Goal: Task Accomplishment & Management: Use online tool/utility

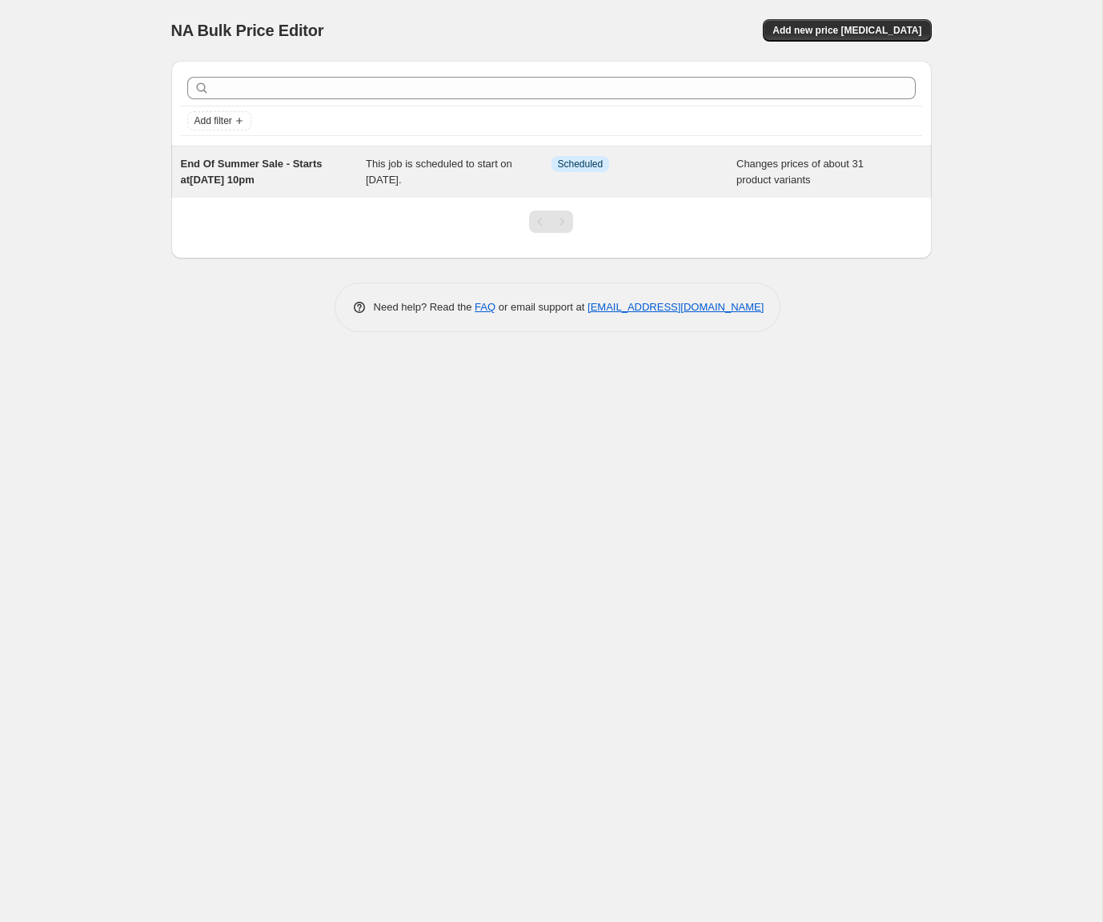
click at [730, 180] on div "Info Scheduled" at bounding box center [644, 172] width 186 height 32
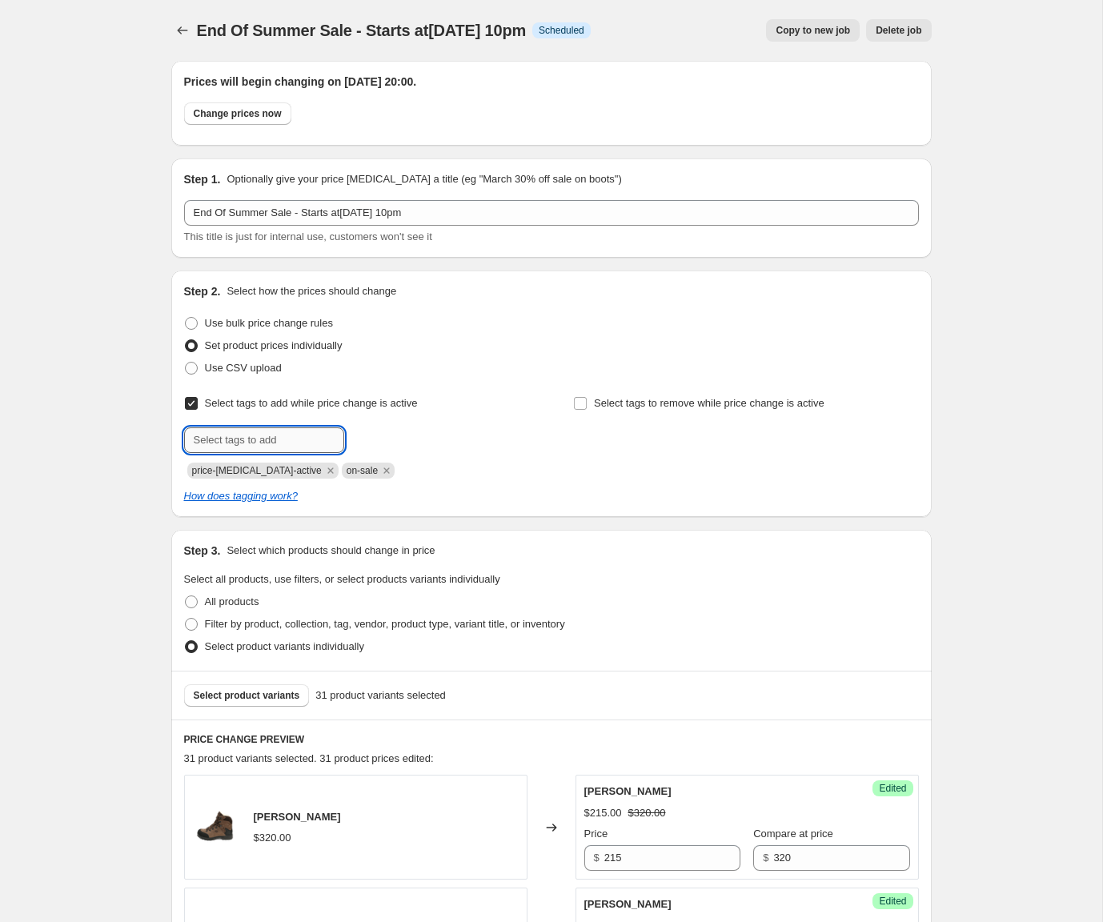
click at [285, 442] on input "text" at bounding box center [264, 440] width 160 height 26
paste input "end-of-sale-summer"
type input "end-of-sale-summer"
click at [379, 438] on span "Add end-of-sale-..." at bounding box center [400, 438] width 84 height 13
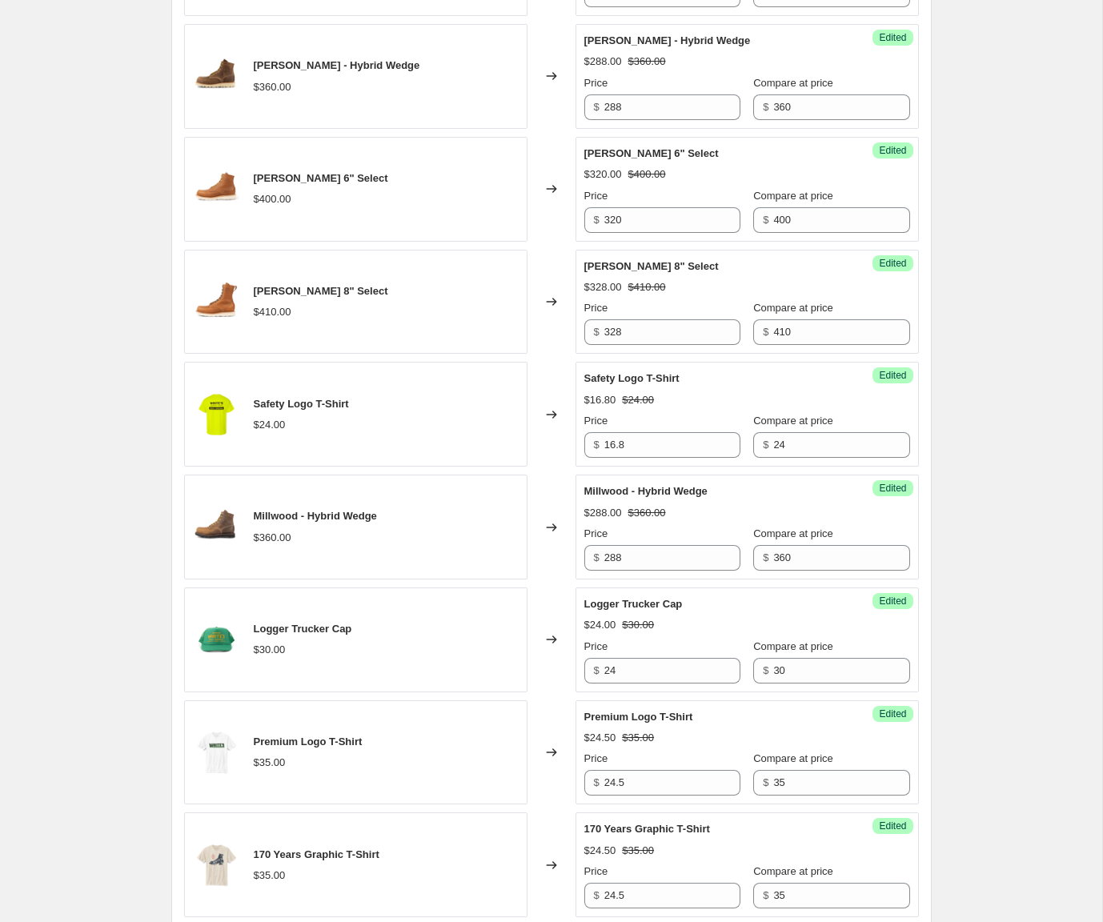
scroll to position [2693, 0]
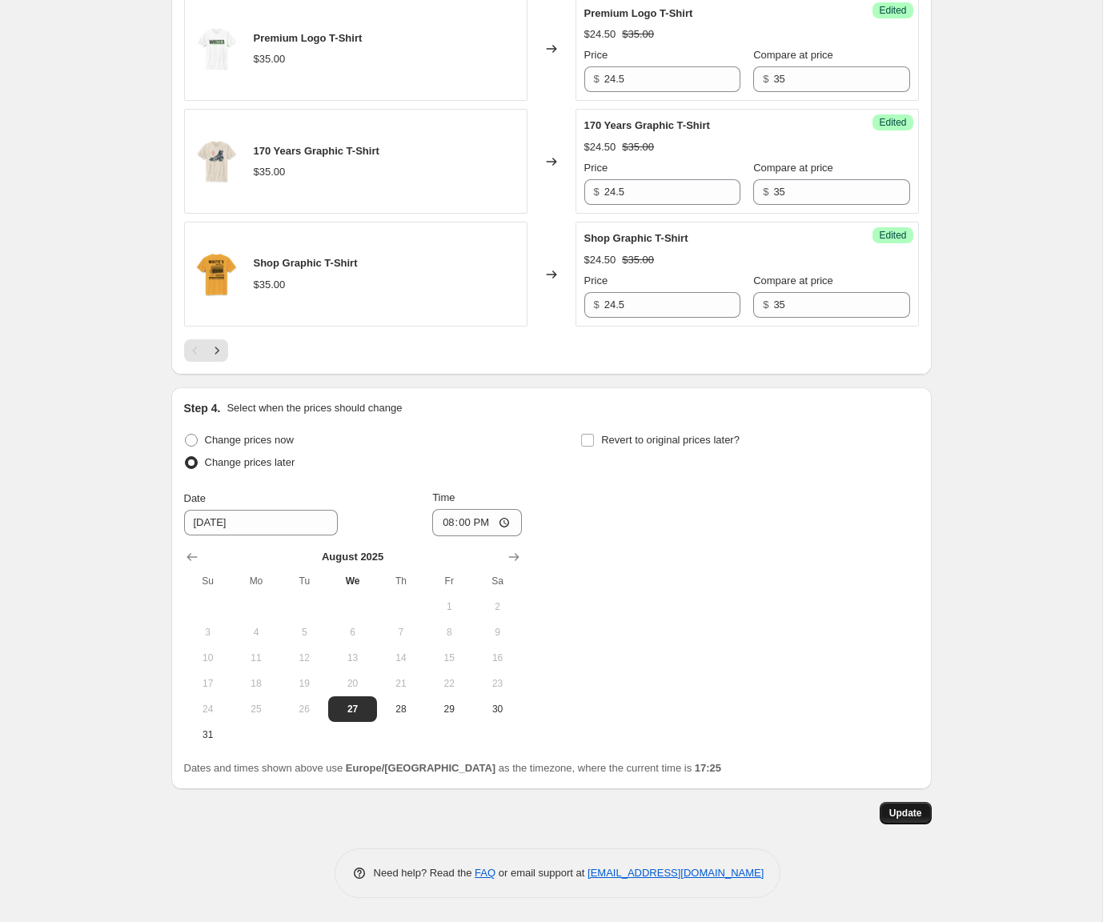
click at [911, 811] on span "Update" at bounding box center [905, 812] width 33 height 13
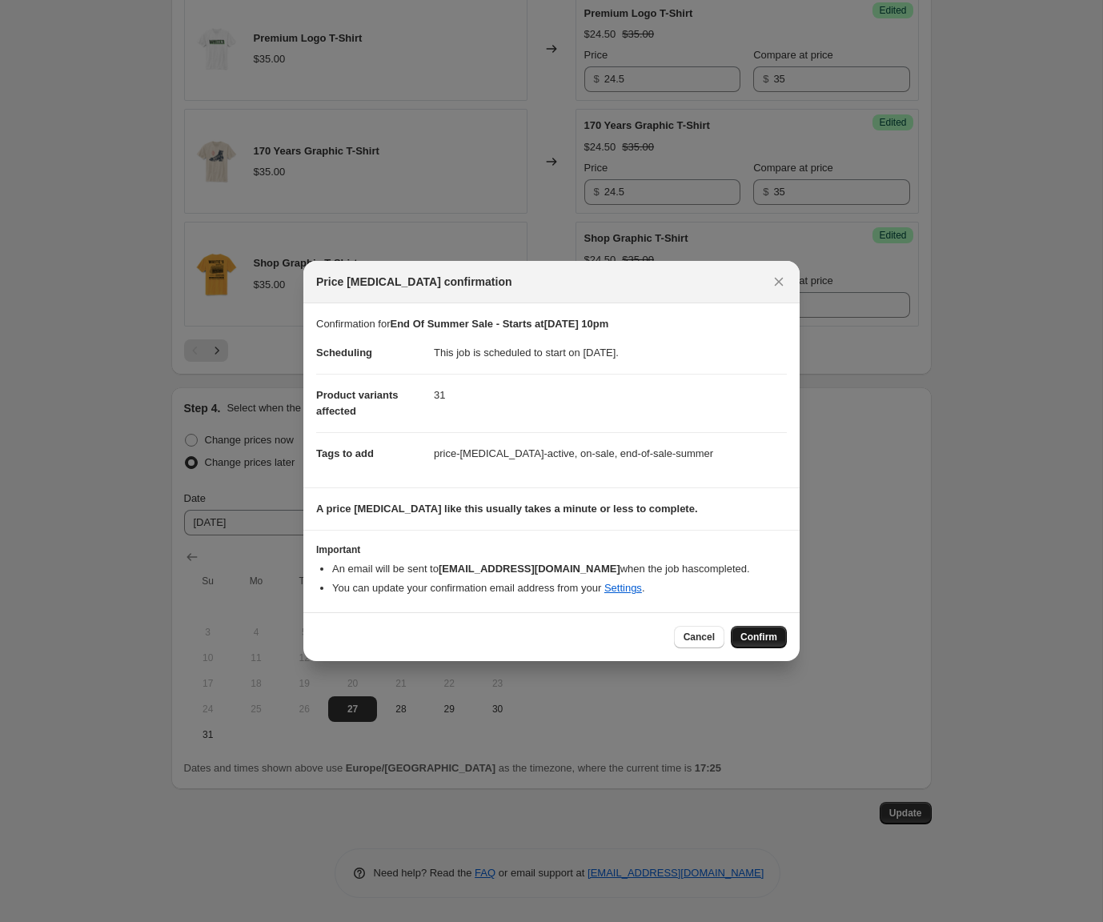
click at [773, 640] on span "Confirm" at bounding box center [758, 636] width 37 height 13
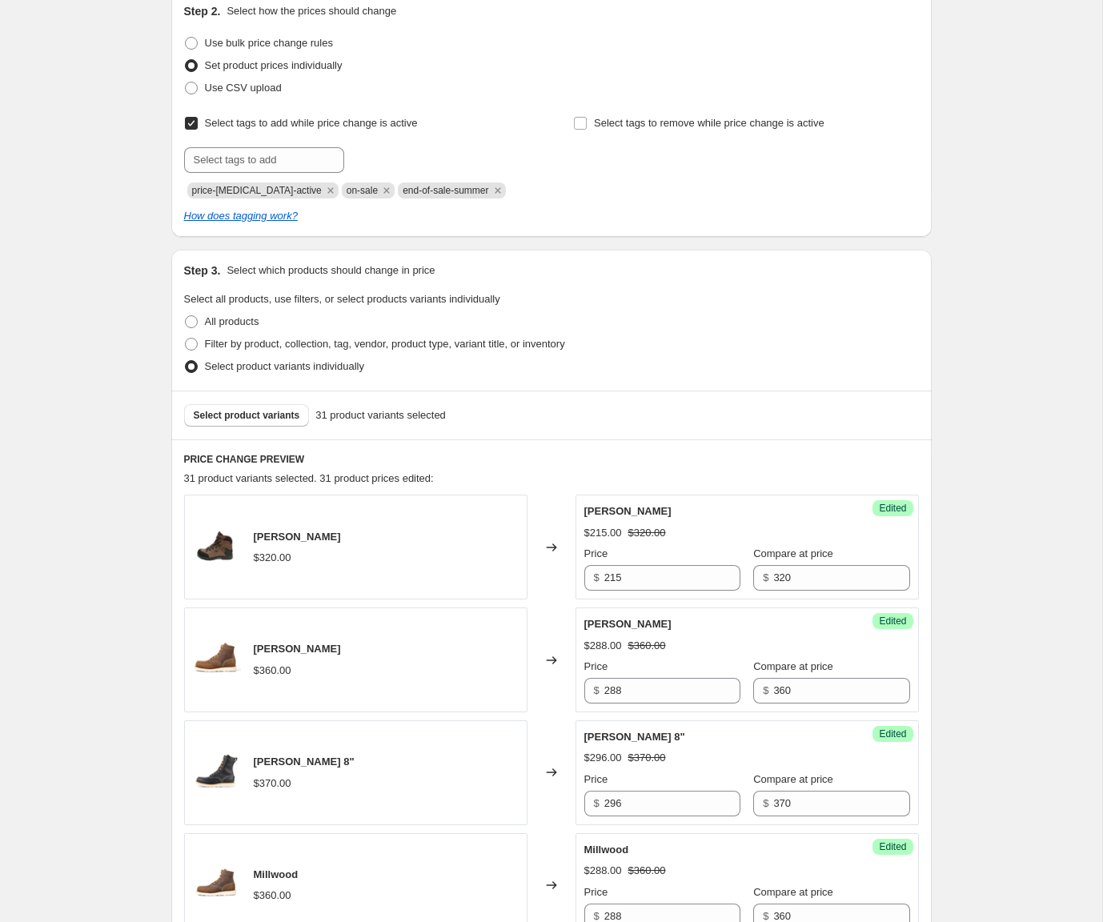
scroll to position [0, 0]
